Goal: Task Accomplishment & Management: Use online tool/utility

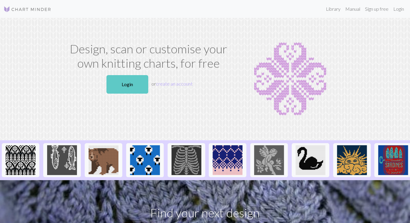
click at [125, 85] on link "Login" at bounding box center [127, 84] width 42 height 18
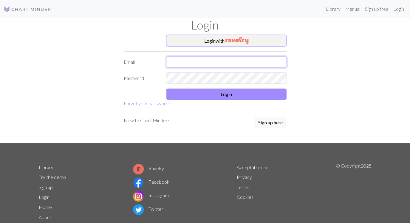
click at [179, 64] on input "text" at bounding box center [226, 61] width 121 height 11
type input "[EMAIL_ADDRESS][DOMAIN_NAME]"
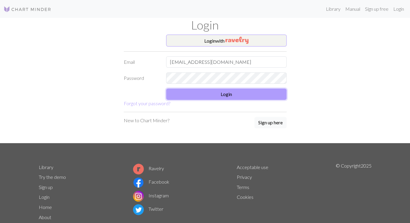
click at [226, 93] on button "Login" at bounding box center [226, 94] width 121 height 11
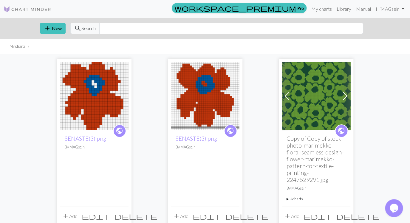
click at [114, 29] on input "text" at bounding box center [231, 28] width 264 height 11
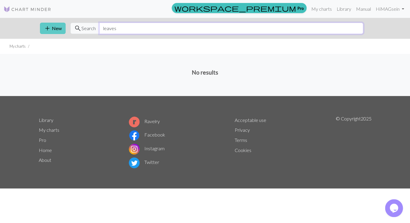
type input "leaves"
click at [59, 29] on button "add New" at bounding box center [53, 28] width 26 height 11
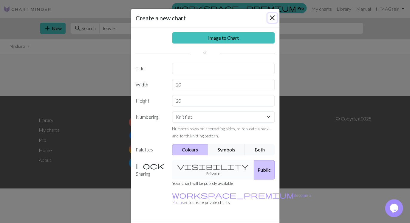
click at [274, 16] on button "Close" at bounding box center [273, 18] width 10 height 10
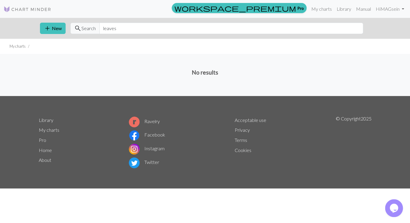
click at [23, 9] on img at bounding box center [28, 9] width 48 height 7
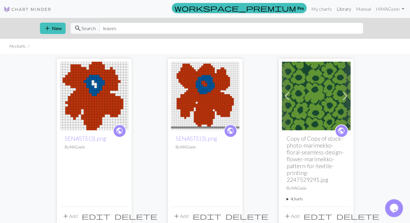
click at [341, 8] on link "Library" at bounding box center [343, 9] width 19 height 12
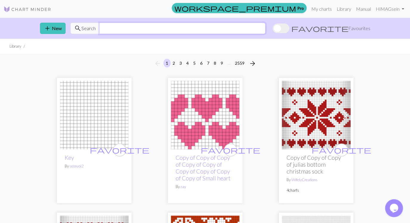
click at [160, 29] on input "text" at bounding box center [182, 28] width 166 height 11
type input "leaves"
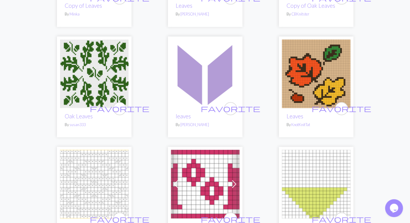
scroll to position [274, 0]
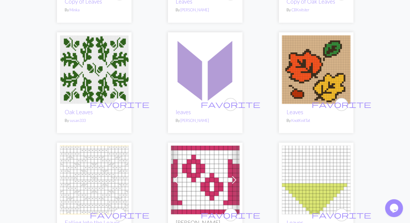
click at [322, 55] on img at bounding box center [316, 69] width 69 height 69
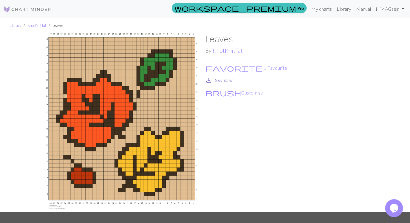
click at [216, 81] on link "save_alt Download" at bounding box center [219, 80] width 28 height 6
click at [235, 139] on div "Leaves By KnotKnitTat favorite 1 Favourite save_alt Download brush Customise" at bounding box center [288, 122] width 166 height 178
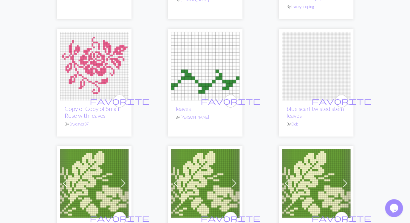
scroll to position [641, 0]
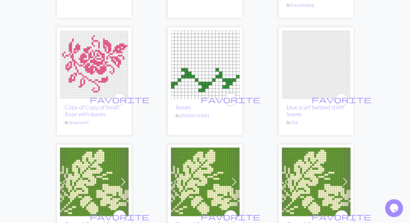
click at [192, 70] on img at bounding box center [205, 64] width 69 height 69
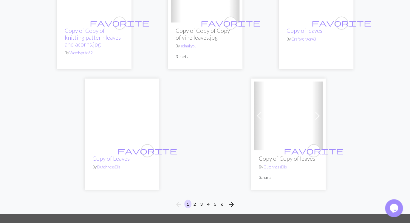
scroll to position [2012, 0]
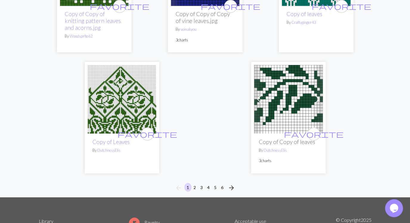
click at [291, 103] on img at bounding box center [288, 99] width 69 height 69
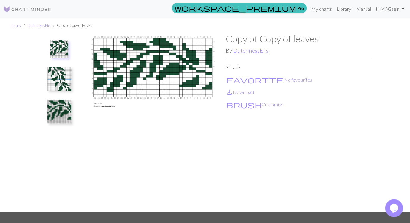
click at [54, 73] on img at bounding box center [59, 79] width 24 height 24
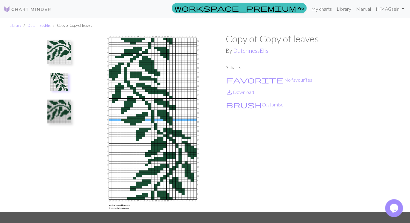
click at [55, 112] on img at bounding box center [59, 112] width 24 height 24
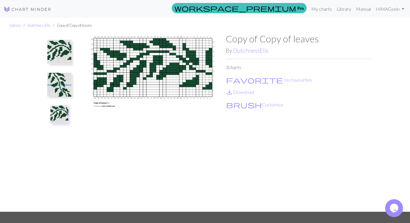
click at [135, 78] on img at bounding box center [153, 122] width 146 height 178
click at [245, 105] on button "brush Customise" at bounding box center [255, 105] width 58 height 8
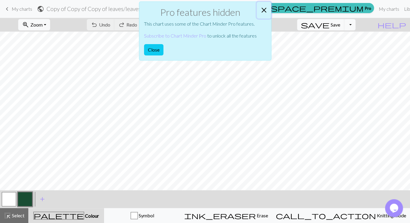
click at [265, 9] on button "Close" at bounding box center [264, 10] width 14 height 17
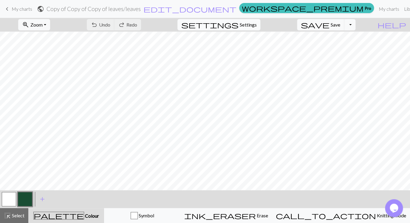
click at [257, 24] on span "Settings" at bounding box center [248, 24] width 17 height 7
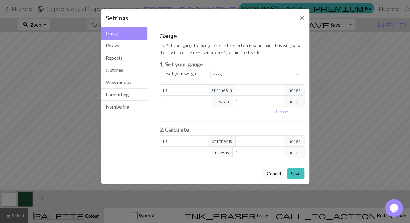
select select "custom"
type input "17"
click at [204, 91] on input "17" at bounding box center [184, 89] width 49 height 11
type input "18"
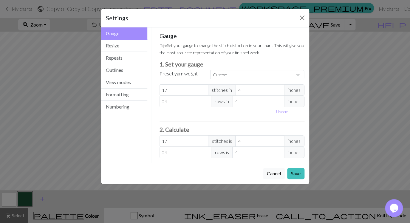
type input "18"
click at [203, 88] on input "18" at bounding box center [184, 89] width 49 height 11
type input "19"
click at [203, 88] on input "19" at bounding box center [184, 89] width 49 height 11
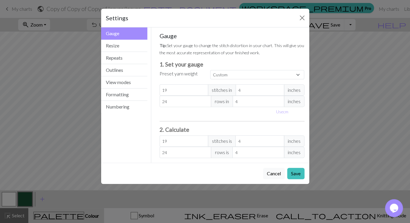
type input "20"
click at [203, 88] on input "20" at bounding box center [184, 89] width 49 height 11
type input "21"
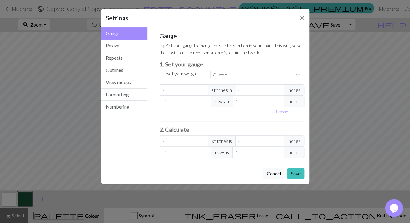
click at [203, 88] on input "21" at bounding box center [184, 89] width 49 height 11
type input "22"
click at [203, 88] on input "22" at bounding box center [184, 89] width 49 height 11
type input "23"
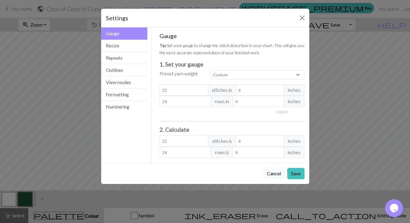
type input "23"
click at [203, 88] on input "23" at bounding box center [184, 89] width 49 height 11
type input "24"
click at [203, 88] on input "24" at bounding box center [184, 89] width 49 height 11
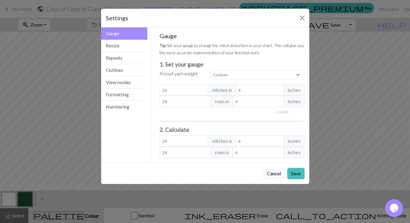
type input "25"
click at [203, 88] on input "25" at bounding box center [184, 89] width 49 height 11
type input "24"
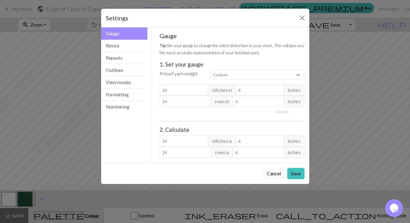
type input "24"
click at [203, 92] on input "24" at bounding box center [184, 89] width 49 height 11
type input "25"
click at [206, 101] on input "25" at bounding box center [186, 101] width 52 height 11
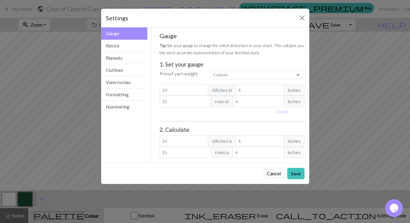
type input "26"
click at [206, 101] on input "26" at bounding box center [186, 101] width 52 height 11
type input "27"
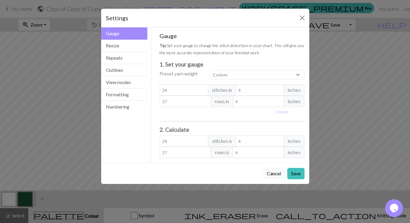
click at [206, 101] on input "27" at bounding box center [186, 101] width 52 height 11
type input "28"
click at [206, 101] on input "28" at bounding box center [186, 101] width 52 height 11
type input "29"
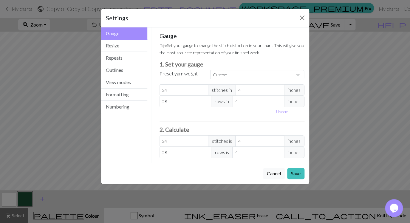
type input "29"
click at [206, 101] on input "29" at bounding box center [186, 101] width 52 height 11
type input "30"
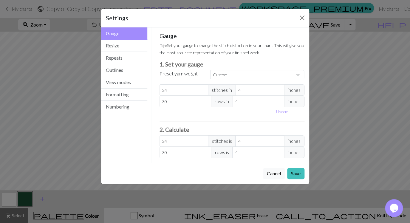
click at [206, 101] on input "30" at bounding box center [186, 101] width 52 height 11
click at [294, 174] on button "Save" at bounding box center [295, 173] width 17 height 11
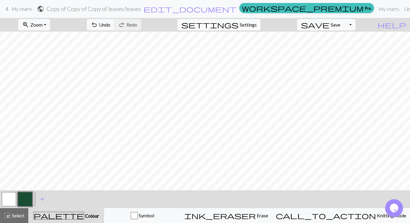
click at [257, 24] on span "Settings" at bounding box center [248, 24] width 17 height 7
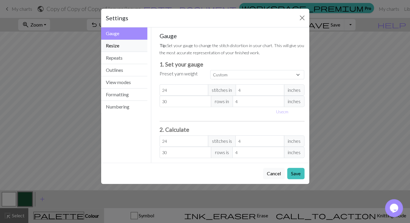
click at [115, 47] on button "Resize" at bounding box center [124, 46] width 47 height 12
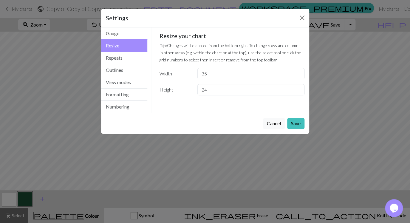
click at [299, 75] on input "35" at bounding box center [250, 73] width 107 height 11
click at [299, 75] on input "34" at bounding box center [250, 73] width 107 height 11
click at [244, 69] on input "34" at bounding box center [250, 73] width 107 height 11
type input "17"
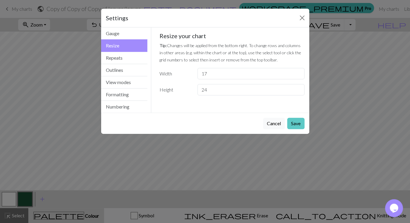
click at [297, 127] on button "Save" at bounding box center [295, 123] width 17 height 11
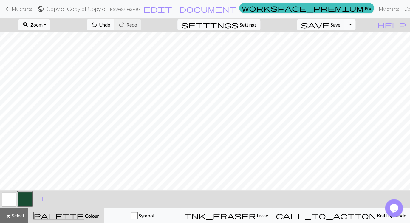
click at [356, 25] on button "Toggle Dropdown" at bounding box center [349, 24] width 11 height 11
click at [345, 36] on button "file_copy Save a copy" at bounding box center [306, 38] width 98 height 10
click at [340, 24] on span "Save" at bounding box center [336, 25] width 10 height 6
click at [356, 27] on button "Toggle Dropdown" at bounding box center [349, 24] width 11 height 11
click at [331, 39] on button "file_copy Save a copy" at bounding box center [306, 38] width 98 height 10
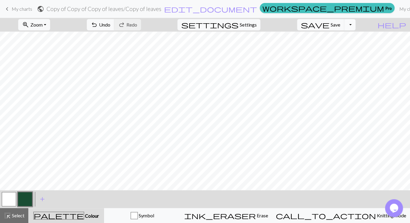
click at [356, 25] on button "Toggle Dropdown" at bounding box center [349, 24] width 11 height 11
click at [343, 48] on button "save_alt Download" at bounding box center [306, 48] width 98 height 10
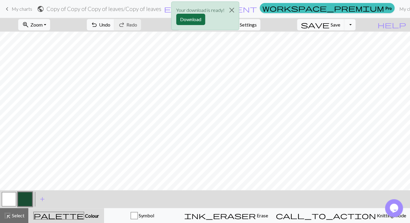
click at [192, 20] on button "Download" at bounding box center [190, 19] width 29 height 11
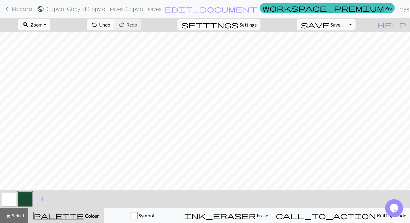
click at [50, 25] on button "zoom_in Zoom Zoom" at bounding box center [34, 24] width 32 height 11
click at [41, 81] on button "100%" at bounding box center [41, 81] width 47 height 10
click at [50, 24] on button "zoom_in Zoom Zoom" at bounding box center [34, 24] width 32 height 11
click at [51, 92] on button "150%" at bounding box center [41, 91] width 47 height 10
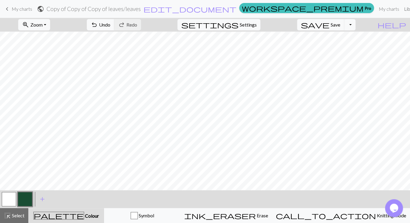
click at [402, 8] on link "Library" at bounding box center [411, 9] width 19 height 12
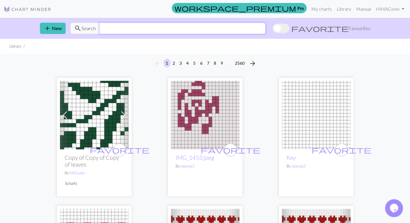
click at [109, 29] on input "text" at bounding box center [182, 28] width 166 height 11
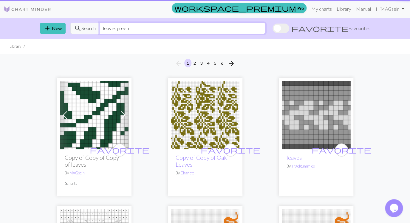
type input "leaves green"
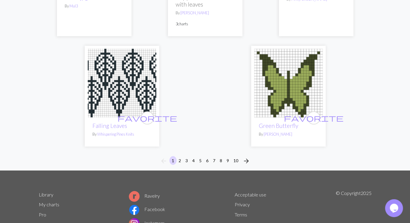
scroll to position [2030, 0]
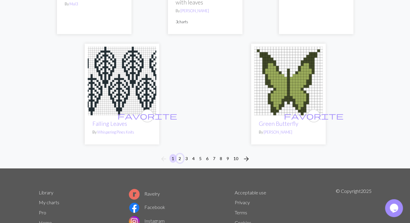
click at [179, 154] on button "2" at bounding box center [179, 158] width 7 height 9
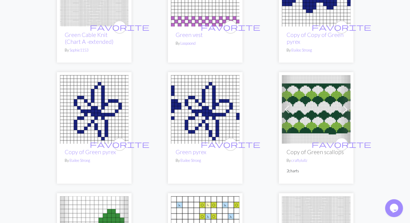
scroll to position [736, 0]
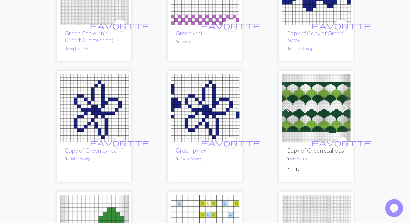
click at [320, 113] on img at bounding box center [316, 108] width 69 height 69
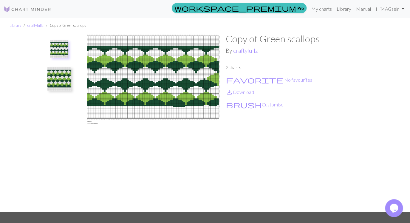
click at [61, 80] on img at bounding box center [59, 79] width 24 height 24
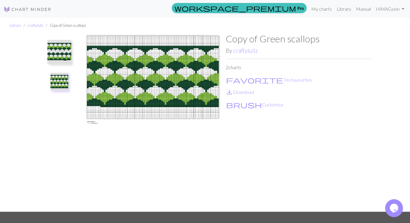
click at [60, 55] on img at bounding box center [59, 52] width 24 height 24
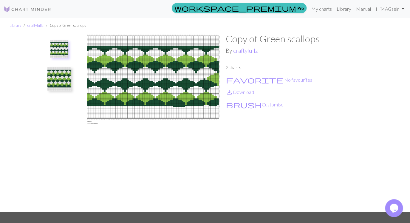
click at [58, 85] on img at bounding box center [59, 79] width 24 height 24
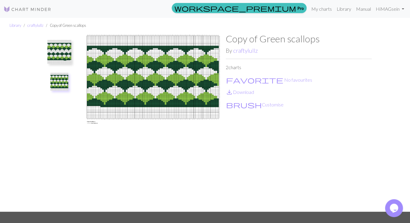
click at [50, 50] on img at bounding box center [59, 52] width 24 height 24
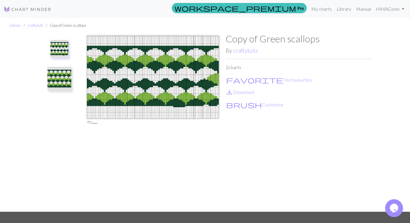
click at [57, 72] on img at bounding box center [59, 79] width 24 height 24
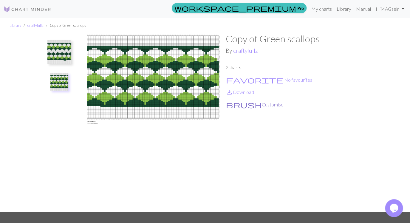
click at [243, 105] on button "brush Customise" at bounding box center [255, 105] width 58 height 8
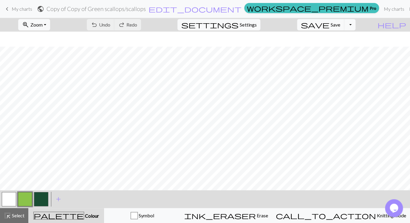
scroll to position [262, 0]
click at [6, 7] on span "keyboard_arrow_left" at bounding box center [7, 9] width 7 height 8
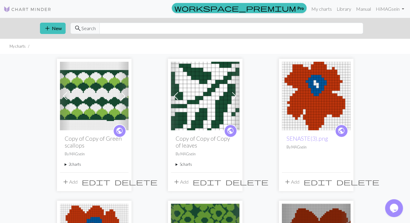
click at [97, 91] on img at bounding box center [94, 96] width 69 height 69
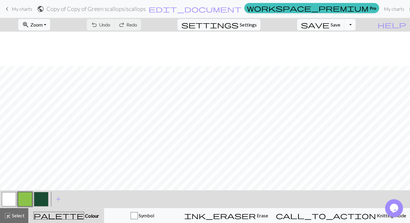
scroll to position [79, 0]
click at [137, 25] on div "undo Undo Undo redo Redo Redo" at bounding box center [113, 25] width 63 height 14
click at [130, 23] on div "undo Undo Undo redo Redo Redo" at bounding box center [113, 25] width 63 height 14
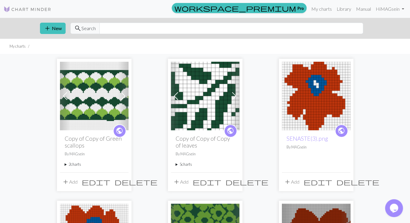
click at [125, 95] on span at bounding box center [123, 96] width 10 height 10
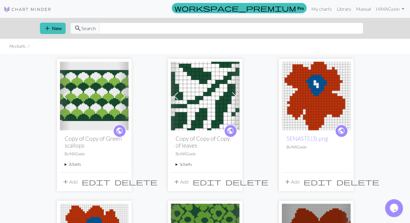
click at [115, 95] on img at bounding box center [94, 96] width 69 height 69
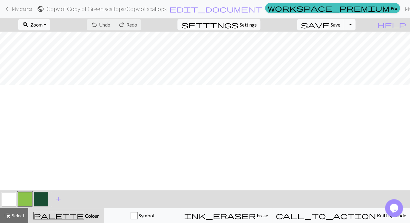
scroll to position [0, 1]
click at [356, 24] on button "Toggle Dropdown" at bounding box center [349, 24] width 11 height 11
click at [338, 50] on button "save_alt Download" at bounding box center [306, 48] width 98 height 10
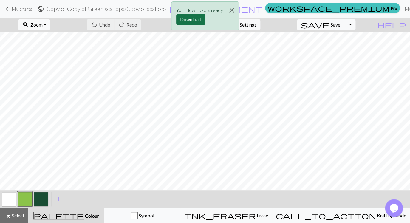
click at [193, 19] on button "Download" at bounding box center [190, 19] width 29 height 11
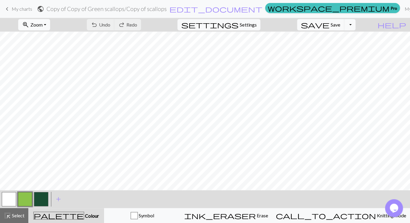
click at [8, 41] on div "keyboard_arrow_left My charts public Copy of Copy of Green scallops / Copy of s…" at bounding box center [205, 111] width 410 height 223
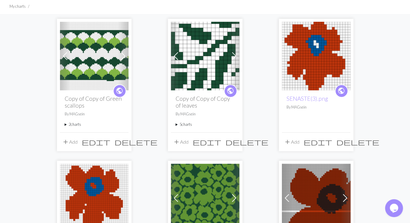
scroll to position [30, 0]
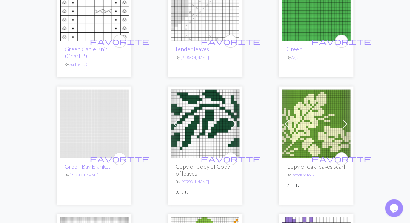
scroll to position [1204, 0]
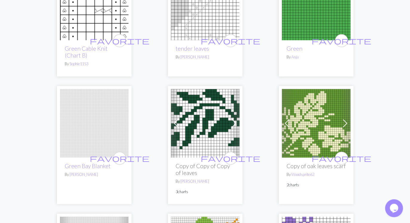
click at [201, 123] on img at bounding box center [205, 123] width 69 height 69
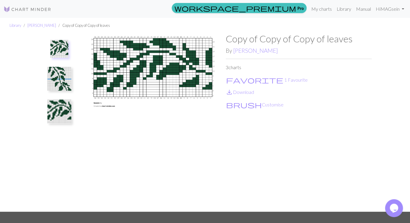
click at [56, 47] on img at bounding box center [59, 49] width 18 height 18
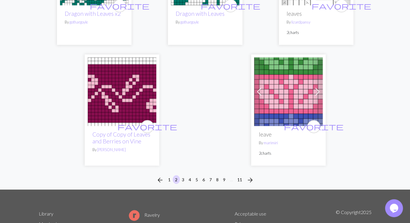
scroll to position [2074, 0]
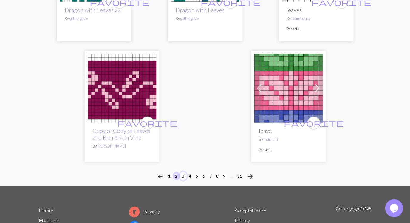
click at [183, 172] on button "3" at bounding box center [183, 176] width 7 height 9
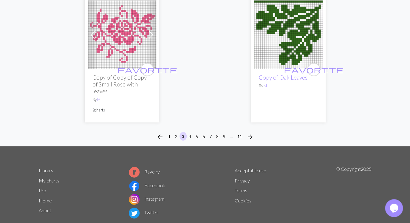
scroll to position [2064, 0]
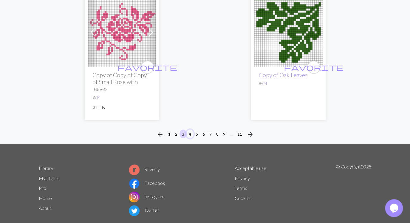
click at [189, 130] on button "4" at bounding box center [189, 134] width 7 height 9
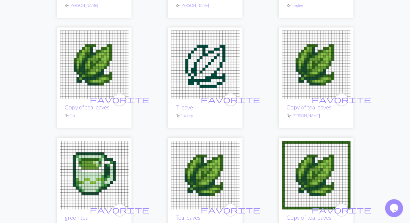
scroll to position [998, 0]
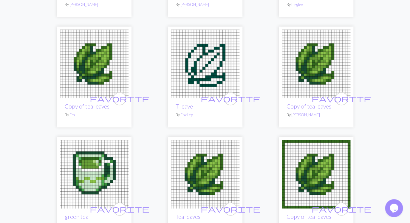
click at [197, 82] on img at bounding box center [205, 64] width 69 height 69
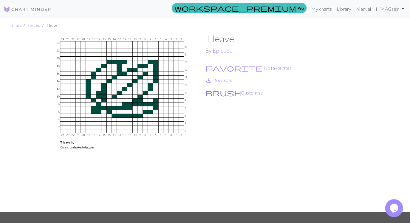
click at [227, 92] on button "brush Customise" at bounding box center [234, 93] width 58 height 8
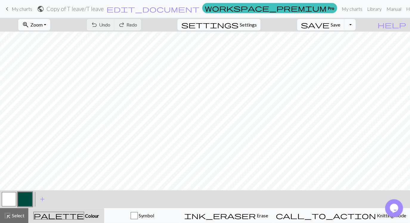
click at [250, 25] on span "Settings" at bounding box center [248, 24] width 17 height 7
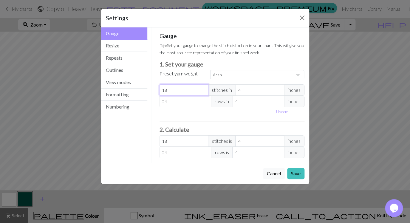
click at [172, 94] on input "18" at bounding box center [184, 89] width 49 height 11
select select "custom"
type input "2"
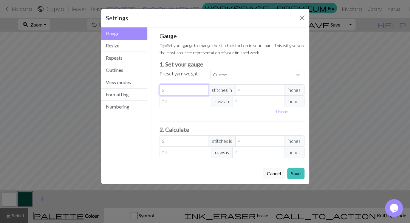
type input "24"
click at [169, 103] on input "24" at bounding box center [186, 101] width 52 height 11
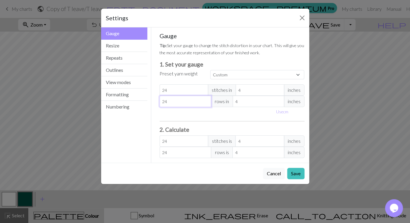
type input "3"
type input "30"
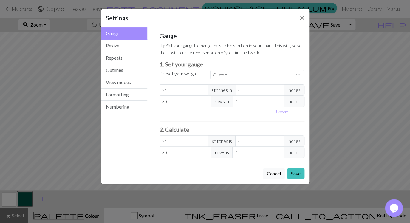
click at [192, 126] on div "Gauge Tip: Set your gauge to change the stitch distortion in your chart. This w…" at bounding box center [232, 95] width 145 height 126
click at [119, 59] on button "Repeats" at bounding box center [124, 58] width 47 height 12
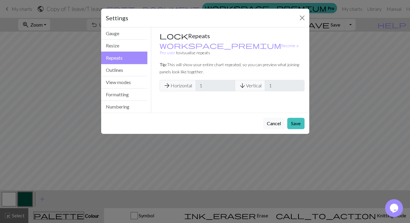
click at [191, 100] on div "Gauge Tip: Set your gauge to change the stitch distortion in your chart. This w…" at bounding box center [232, 69] width 162 height 85
click at [127, 45] on button "Resize" at bounding box center [124, 46] width 47 height 12
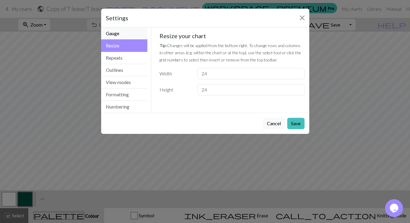
click at [122, 32] on button "Gauge" at bounding box center [124, 33] width 47 height 12
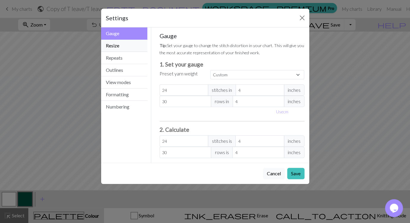
click at [118, 44] on button "Resize" at bounding box center [124, 46] width 47 height 12
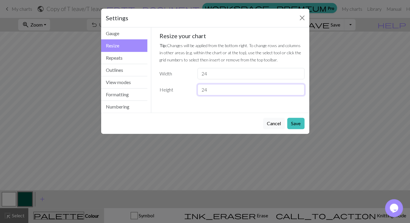
click at [210, 92] on input "24" at bounding box center [250, 89] width 107 height 11
drag, startPoint x: 215, startPoint y: 92, endPoint x: 201, endPoint y: 91, distance: 14.1
click at [201, 91] on input "30" at bounding box center [250, 89] width 107 height 11
type input "18"
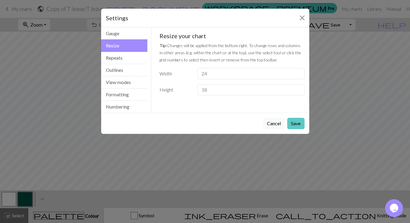
click at [295, 122] on button "Save" at bounding box center [295, 123] width 17 height 11
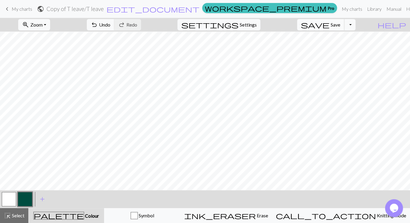
click at [330, 25] on span "save" at bounding box center [315, 25] width 29 height 8
click at [356, 27] on button "Toggle Dropdown" at bounding box center [349, 24] width 11 height 11
click at [342, 48] on button "save_alt Download" at bounding box center [306, 48] width 98 height 10
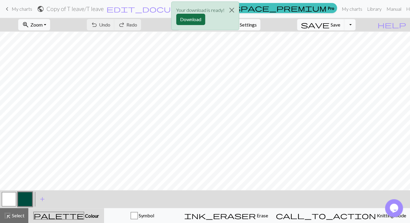
click at [192, 18] on button "Download" at bounding box center [190, 19] width 29 height 11
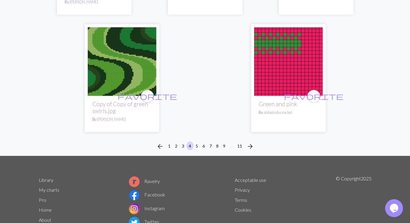
scroll to position [1922, 0]
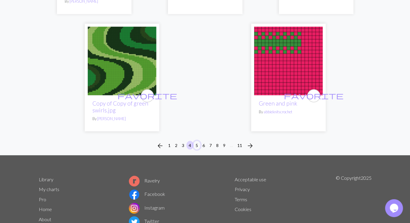
click at [199, 144] on button "5" at bounding box center [196, 145] width 7 height 9
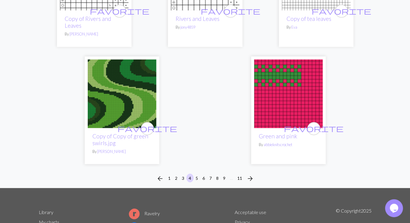
scroll to position [1889, 0]
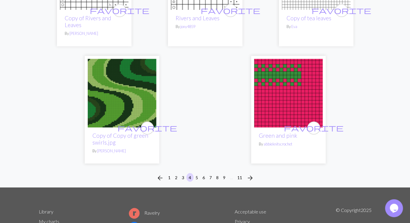
click at [110, 90] on img at bounding box center [122, 93] width 69 height 69
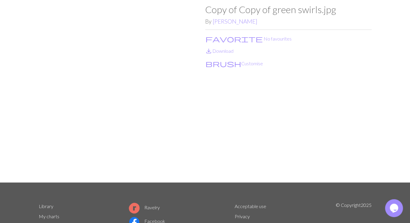
scroll to position [30, 0]
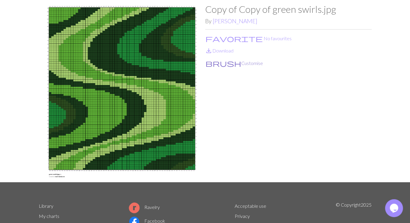
click at [224, 62] on button "brush Customise" at bounding box center [234, 63] width 58 height 8
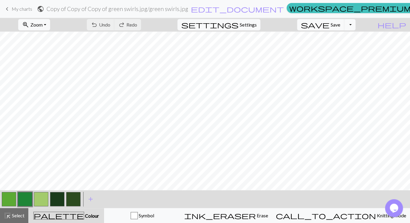
scroll to position [405, 0]
click at [340, 25] on span "Save" at bounding box center [336, 25] width 10 height 6
click at [356, 26] on button "Toggle Dropdown" at bounding box center [349, 24] width 11 height 11
click at [346, 50] on button "save_alt Download" at bounding box center [306, 48] width 98 height 10
click at [356, 27] on button "Toggle Dropdown" at bounding box center [349, 24] width 11 height 11
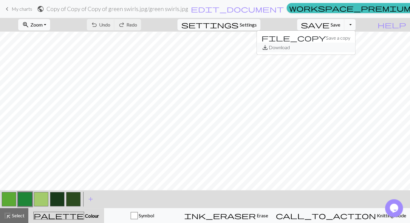
click at [345, 49] on button "save_alt Download" at bounding box center [306, 48] width 98 height 10
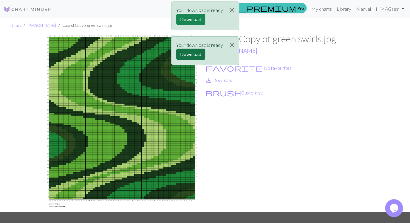
click at [186, 54] on button "Download" at bounding box center [190, 54] width 29 height 11
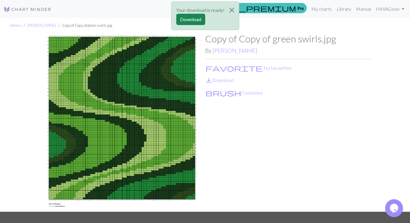
click at [41, 78] on img at bounding box center [122, 122] width 166 height 178
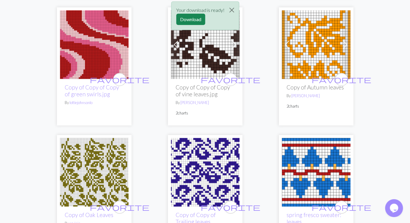
scroll to position [546, 0]
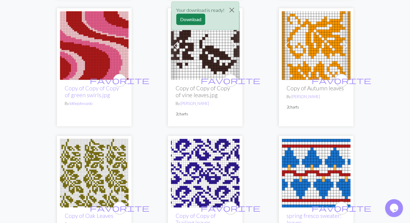
click at [101, 55] on img at bounding box center [94, 45] width 69 height 69
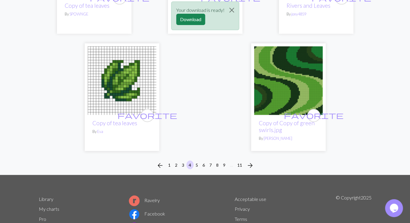
scroll to position [1904, 0]
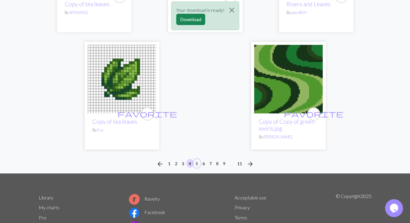
click at [197, 159] on button "5" at bounding box center [196, 163] width 7 height 9
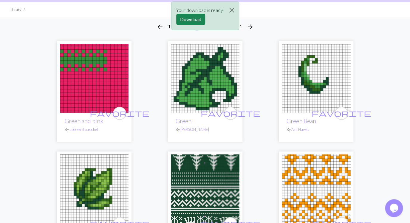
scroll to position [54, 0]
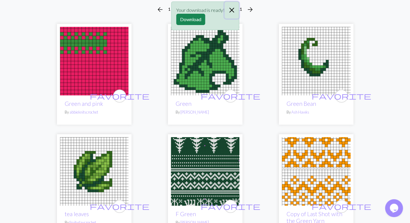
click at [232, 11] on button "Close" at bounding box center [232, 10] width 14 height 17
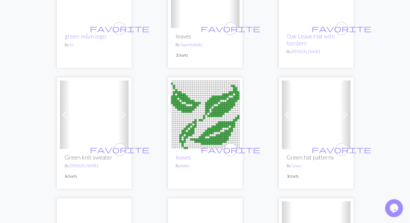
scroll to position [1544, 0]
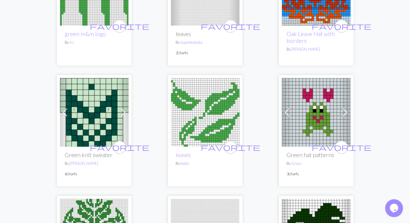
click at [212, 84] on img at bounding box center [205, 112] width 69 height 69
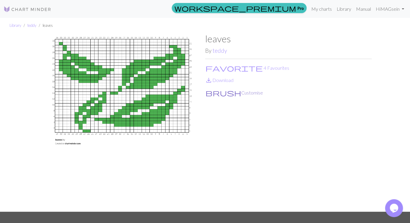
click at [216, 92] on button "brush Customise" at bounding box center [234, 93] width 58 height 8
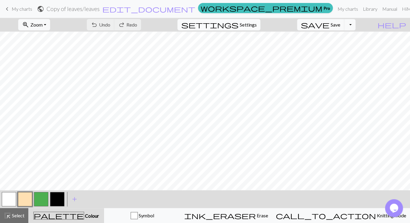
click at [249, 23] on span "Settings" at bounding box center [248, 24] width 17 height 7
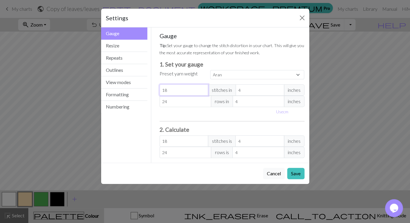
click at [167, 91] on input "18" at bounding box center [184, 89] width 49 height 11
select select "custom"
type input "2"
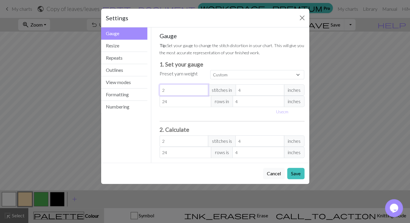
type input "24"
click at [167, 103] on input "24" at bounding box center [186, 101] width 52 height 11
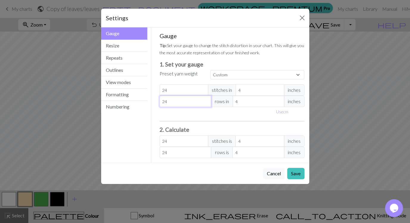
type input "3"
type input "30"
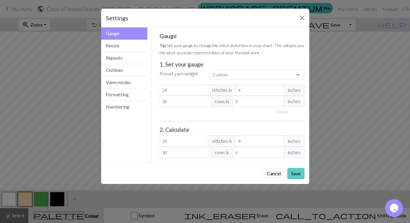
click at [300, 173] on button "Save" at bounding box center [295, 173] width 17 height 11
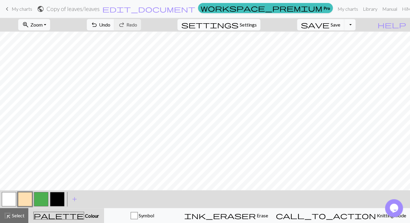
click at [255, 25] on span "Settings" at bounding box center [248, 24] width 17 height 7
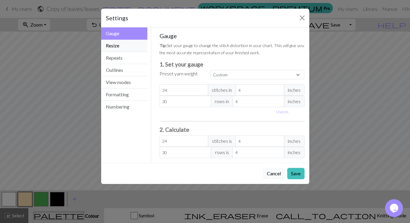
click at [116, 48] on button "Resize" at bounding box center [124, 46] width 47 height 12
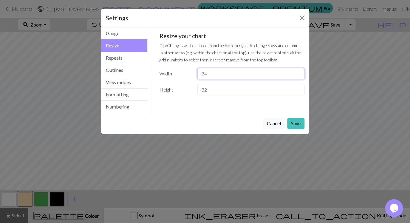
click at [208, 74] on input "34" at bounding box center [250, 73] width 107 height 11
click at [211, 74] on input "17" at bounding box center [250, 73] width 107 height 11
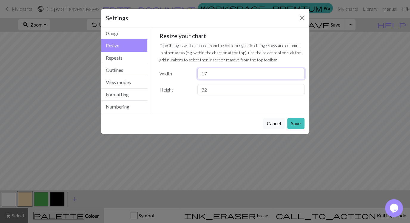
type input "2"
type input "30"
click at [208, 92] on input "32" at bounding box center [250, 89] width 107 height 11
type input "17"
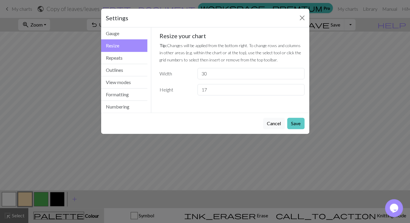
click at [300, 122] on button "Save" at bounding box center [295, 123] width 17 height 11
